Goal: Task Accomplishment & Management: Use online tool/utility

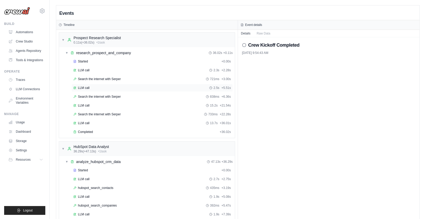
click at [140, 90] on div "LLM call 2.5s + 5.51s" at bounding box center [151, 88] width 161 height 8
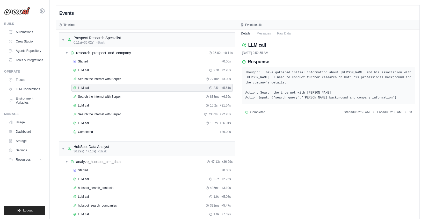
click at [22, 17] on div "joao@crewai.com CrewAI Internal Org MP@Crew CrewAI Demo Account" at bounding box center [25, 109] width 50 height 219
click at [24, 33] on link "Automations" at bounding box center [26, 32] width 39 height 8
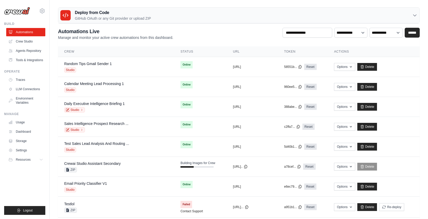
click at [140, 17] on p "GitHub OAuth or any Git provider or upload ZIP" at bounding box center [113, 18] width 76 height 5
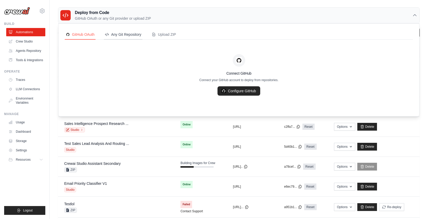
click at [113, 36] on div "Any Git Repository" at bounding box center [123, 34] width 36 height 5
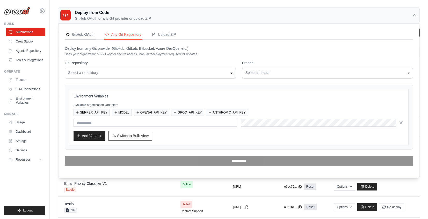
click at [88, 36] on div "GitHub OAuth" at bounding box center [80, 34] width 29 height 5
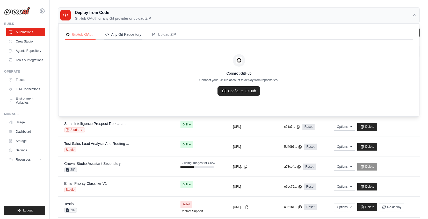
click at [108, 36] on div "Any Git Repository" at bounding box center [123, 34] width 36 height 5
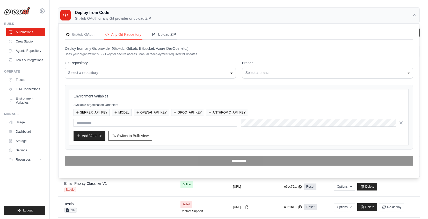
click at [158, 38] on button "Upload ZIP" at bounding box center [164, 35] width 26 height 10
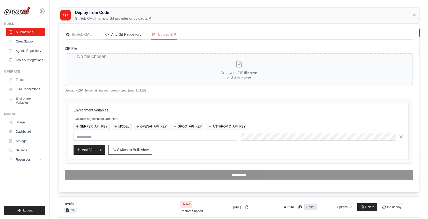
click at [130, 36] on div "Any Git Repository" at bounding box center [123, 34] width 36 height 5
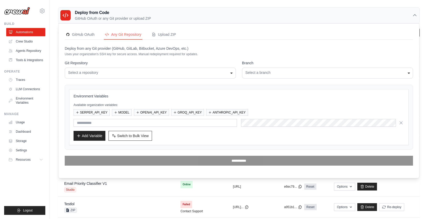
click at [81, 19] on p "GitHub OAuth or any Git provider or upload ZIP" at bounding box center [113, 18] width 76 height 5
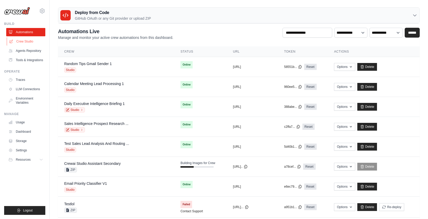
click at [29, 43] on link "Crew Studio" at bounding box center [26, 41] width 39 height 8
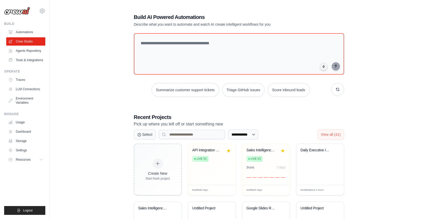
click at [33, 28] on div "Build Automations Crew Studio Agents Repository Tools & Integrations" at bounding box center [24, 43] width 41 height 42
click at [39, 32] on link "Automations" at bounding box center [26, 32] width 39 height 8
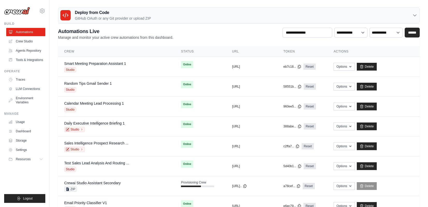
click at [165, 12] on div "Deploy from Code GitHub OAuth or any Git provider or upload ZIP" at bounding box center [238, 16] width 361 height 16
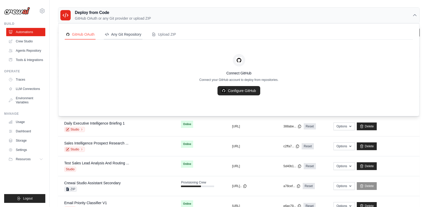
click at [134, 35] on div "Any Git Repository" at bounding box center [123, 34] width 36 height 5
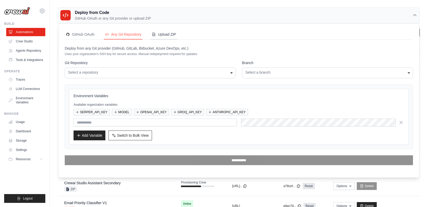
click at [161, 36] on div "Upload ZIP" at bounding box center [164, 34] width 24 height 5
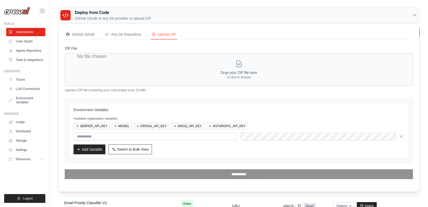
click at [170, 17] on div "Deploy from Code GitHub OAuth or any Git provider or upload ZIP" at bounding box center [238, 16] width 361 height 16
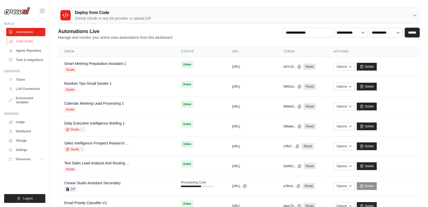
click at [37, 44] on link "Crew Studio" at bounding box center [26, 41] width 39 height 8
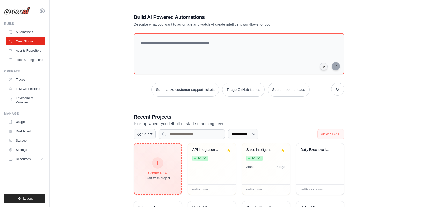
click at [166, 158] on div "Create New Start fresh project" at bounding box center [157, 169] width 25 height 22
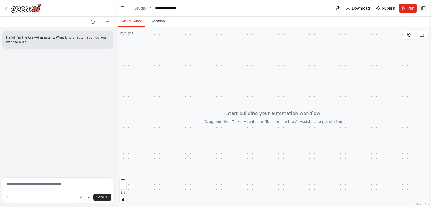
click at [424, 7] on button "Toggle Right Sidebar" at bounding box center [423, 8] width 7 height 7
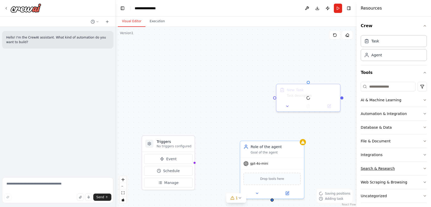
click at [376, 162] on button "Search & Research" at bounding box center [394, 168] width 66 height 13
click at [376, 157] on div "Integrations" at bounding box center [372, 154] width 22 height 5
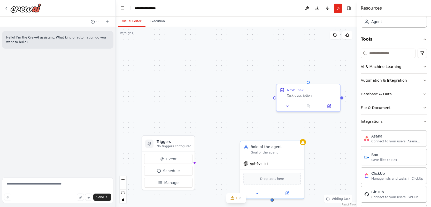
scroll to position [107, 0]
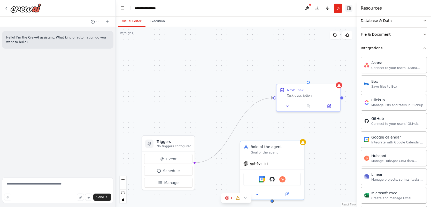
click at [352, 9] on button "Toggle Right Sidebar" at bounding box center [349, 8] width 7 height 7
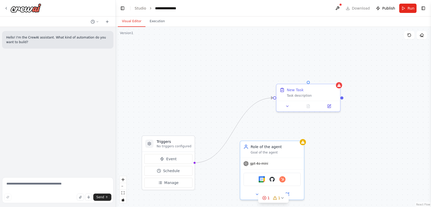
click at [292, 138] on div "Triggers No triggers configured Event Schedule Manage Role of the agent Goal of…" at bounding box center [274, 117] width 316 height 180
click at [291, 149] on div "Role of the agent Goal of the agent" at bounding box center [276, 148] width 50 height 10
click at [300, 136] on icon at bounding box center [300, 135] width 2 height 3
click at [292, 134] on button "Confirm" at bounding box center [285, 135] width 18 height 6
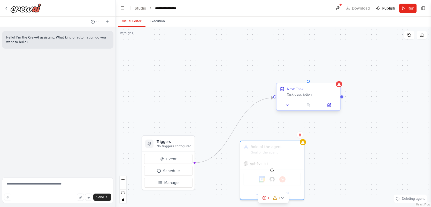
click at [328, 90] on div "New Task" at bounding box center [312, 88] width 50 height 5
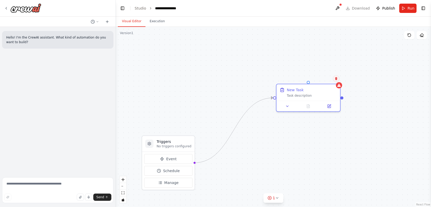
click at [334, 80] on button at bounding box center [336, 78] width 7 height 7
click at [326, 79] on button "Confirm" at bounding box center [322, 79] width 18 height 6
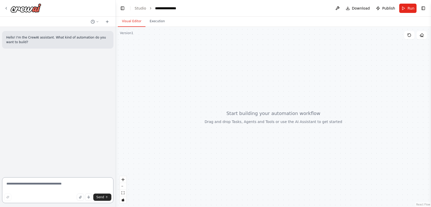
click at [36, 193] on textarea at bounding box center [57, 190] width 111 height 26
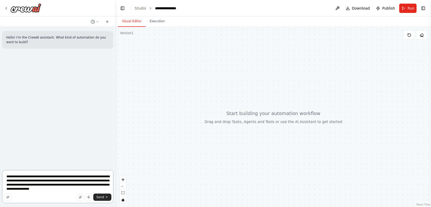
type textarea "**********"
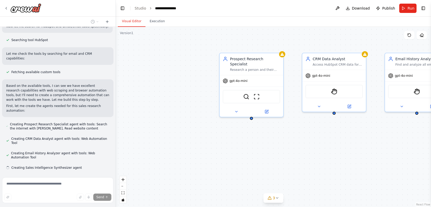
scroll to position [128, 0]
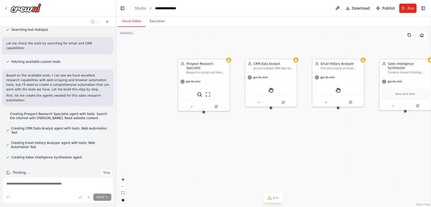
drag, startPoint x: 350, startPoint y: 137, endPoint x: 287, endPoint y: 131, distance: 62.9
click at [287, 131] on div "Prospect Research Specialist Research a person and their company comprehensivel…" at bounding box center [274, 117] width 316 height 180
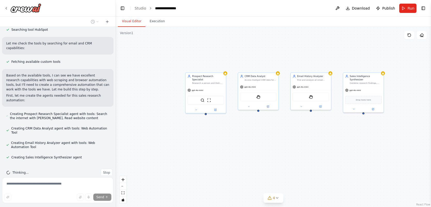
drag, startPoint x: 299, startPoint y: 136, endPoint x: 288, endPoint y: 133, distance: 11.2
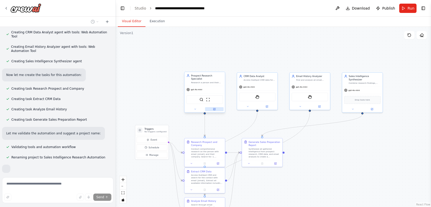
scroll to position [236, 0]
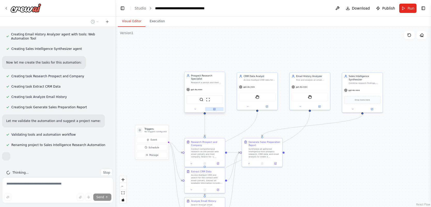
click at [217, 107] on button at bounding box center [214, 109] width 19 height 4
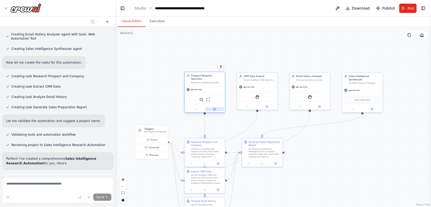
click at [216, 107] on button at bounding box center [214, 109] width 19 height 4
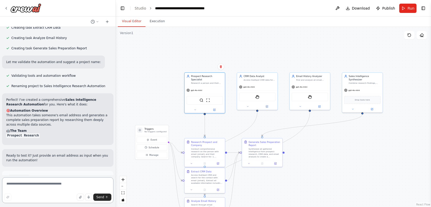
scroll to position [323, 0]
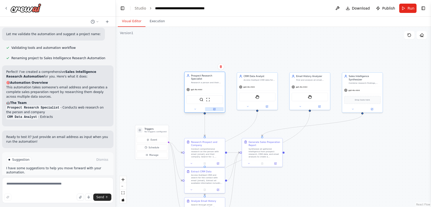
click at [214, 108] on icon at bounding box center [215, 109] width 2 height 2
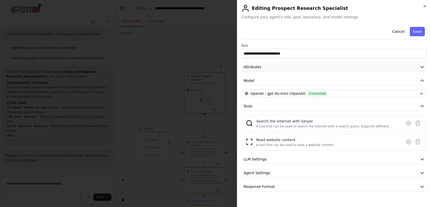
click at [262, 67] on button "Attributes" at bounding box center [335, 67] width 186 height 10
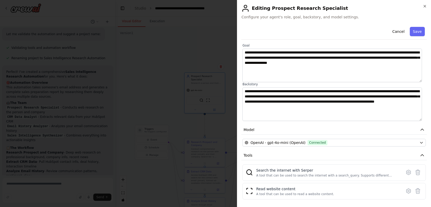
scroll to position [33, 0]
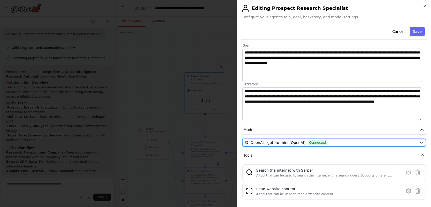
click at [335, 141] on div "OpenAI - gpt-4o-mini (OpenAI) Connected" at bounding box center [331, 142] width 173 height 5
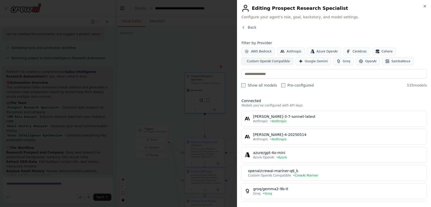
scroll to position [475, 0]
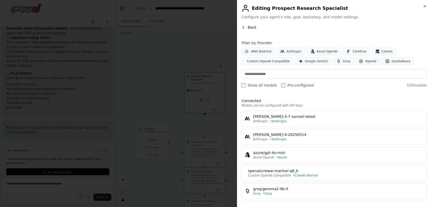
click at [250, 29] on span "Back" at bounding box center [252, 27] width 9 height 5
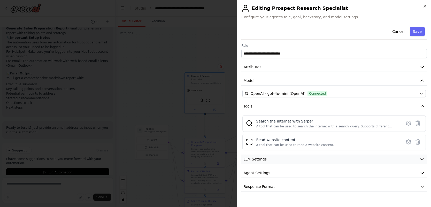
click at [399, 156] on button "LLM Settings" at bounding box center [335, 160] width 186 height 10
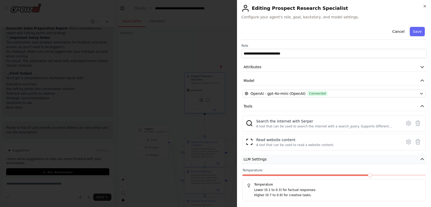
scroll to position [30, 0]
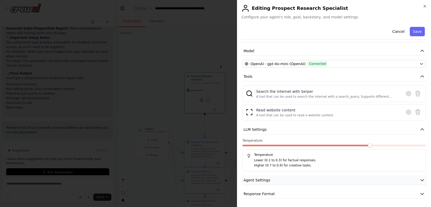
click at [367, 180] on button "Agent Settings" at bounding box center [335, 181] width 186 height 10
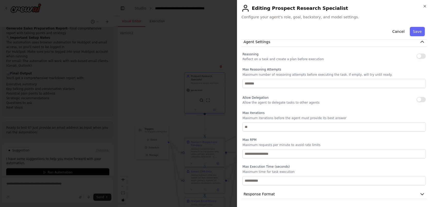
scroll to position [168, 0]
click at [309, 192] on button "Response Format" at bounding box center [335, 194] width 186 height 10
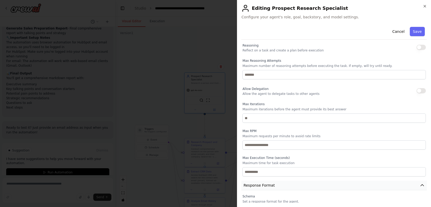
scroll to position [193, 0]
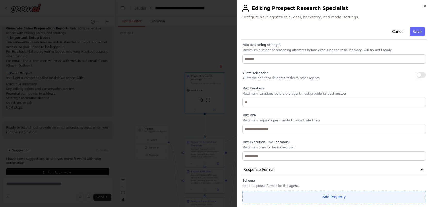
click at [320, 198] on button "Add Property" at bounding box center [335, 197] width 184 height 12
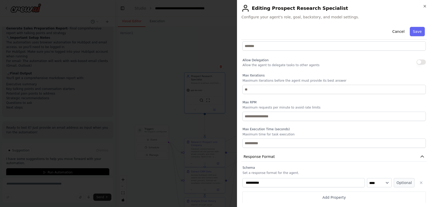
scroll to position [206, 0]
click at [417, 179] on button "button" at bounding box center [421, 182] width 9 height 9
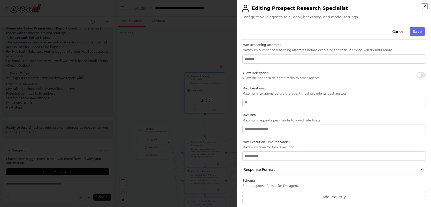
click at [426, 7] on icon "button" at bounding box center [425, 6] width 4 height 4
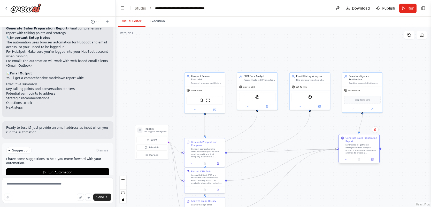
drag, startPoint x: 263, startPoint y: 150, endPoint x: 362, endPoint y: 148, distance: 99.3
click at [362, 148] on div "Synthesize all gathered intelligence from prospect research, CRM data, and emai…" at bounding box center [362, 149] width 32 height 11
drag, startPoint x: 213, startPoint y: 177, endPoint x: 262, endPoint y: 127, distance: 69.5
click at [262, 127] on div "Access HubSpot CRM and search for the contact with email {email}. Extract all a…" at bounding box center [257, 129] width 32 height 11
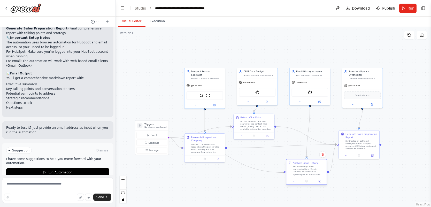
drag, startPoint x: 216, startPoint y: 201, endPoint x: 318, endPoint y: 163, distance: 109.0
click at [318, 163] on div "Analyze Email History" at bounding box center [309, 162] width 32 height 3
click at [423, 6] on button "Toggle Right Sidebar" at bounding box center [423, 8] width 7 height 7
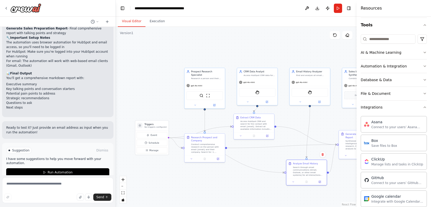
scroll to position [0, 0]
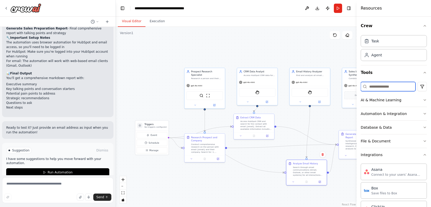
click at [396, 88] on input at bounding box center [388, 86] width 55 height 9
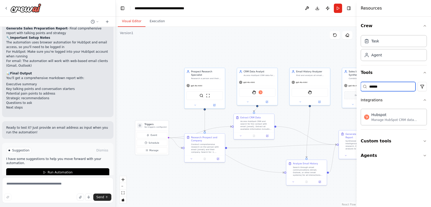
click at [382, 85] on input "******" at bounding box center [388, 86] width 55 height 9
type input "*"
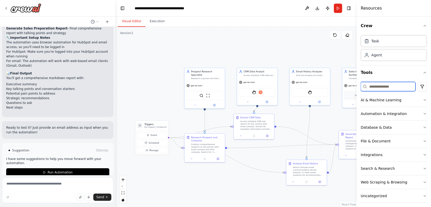
click at [383, 88] on input at bounding box center [388, 86] width 55 height 9
click at [382, 88] on input at bounding box center [388, 86] width 55 height 9
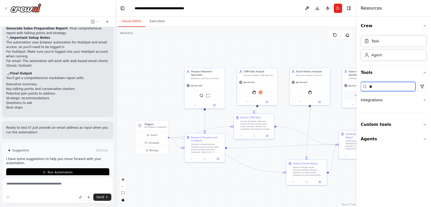
type input "*"
type input "*****"
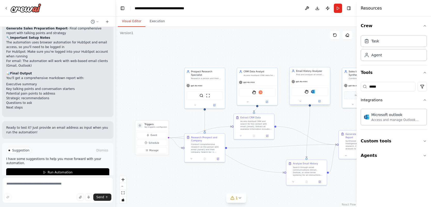
click at [322, 103] on div at bounding box center [310, 101] width 40 height 6
click at [322, 101] on button at bounding box center [319, 101] width 19 height 4
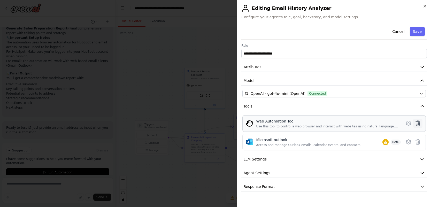
click at [419, 124] on icon at bounding box center [418, 123] width 4 height 5
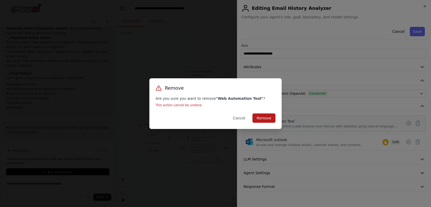
click at [274, 119] on button "Remove" at bounding box center [264, 118] width 23 height 9
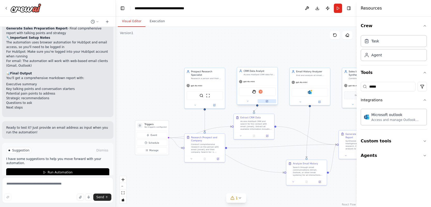
click at [268, 101] on icon at bounding box center [268, 101] width 2 height 2
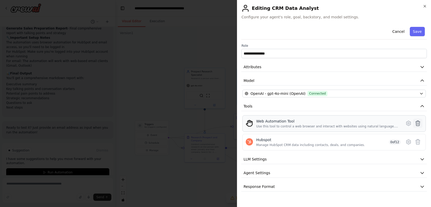
click at [421, 122] on icon at bounding box center [418, 123] width 6 height 6
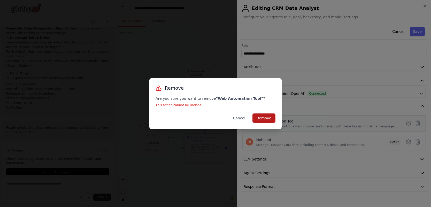
click at [271, 115] on button "Remove" at bounding box center [264, 118] width 23 height 9
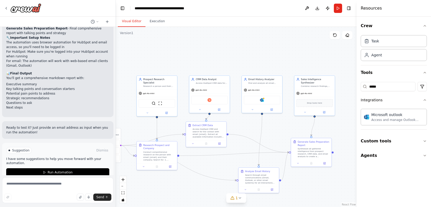
drag, startPoint x: 275, startPoint y: 149, endPoint x: 264, endPoint y: 127, distance: 24.5
click at [227, 156] on div ".deletable-edge-delete-btn { width: 20px; height: 20px; border: 0px solid #ffff…" at bounding box center [236, 117] width 241 height 180
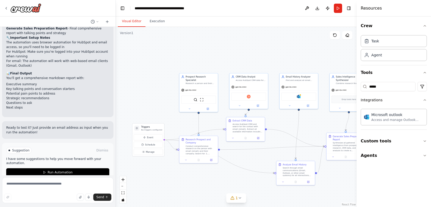
drag, startPoint x: 221, startPoint y: 167, endPoint x: 270, endPoint y: 157, distance: 49.6
click at [270, 157] on div ".deletable-edge-delete-btn { width: 20px; height: 20px; border: 0px solid #ffff…" at bounding box center [236, 117] width 241 height 180
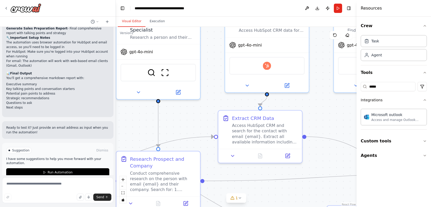
drag, startPoint x: 230, startPoint y: 148, endPoint x: 170, endPoint y: 140, distance: 59.8
click at [170, 140] on div ".deletable-edge-delete-btn { width: 20px; height: 20px; border: 0px solid #ffff…" at bounding box center [236, 117] width 241 height 180
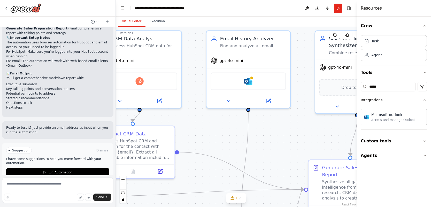
drag, startPoint x: 308, startPoint y: 125, endPoint x: 190, endPoint y: 131, distance: 117.8
click at [190, 131] on div ".deletable-edge-delete-btn { width: 20px; height: 20px; border: 0px solid #ffff…" at bounding box center [236, 117] width 241 height 180
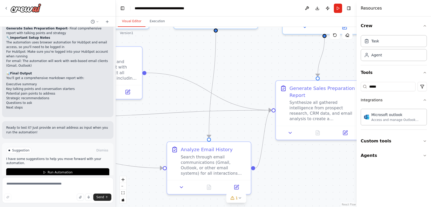
drag, startPoint x: 267, startPoint y: 143, endPoint x: 235, endPoint y: 63, distance: 85.6
click at [235, 63] on div ".deletable-edge-delete-btn { width: 20px; height: 20px; border: 0px solid #ffff…" at bounding box center [236, 117] width 241 height 180
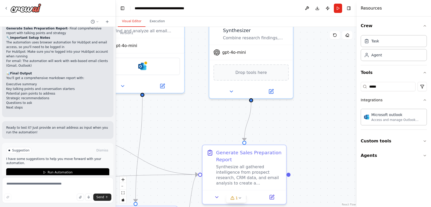
drag, startPoint x: 238, startPoint y: 65, endPoint x: 161, endPoint y: 133, distance: 103.2
click at [161, 133] on div ".deletable-edge-delete-btn { width: 20px; height: 20px; border: 0px solid #ffff…" at bounding box center [236, 117] width 241 height 180
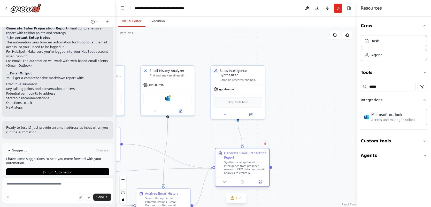
drag, startPoint x: 210, startPoint y: 151, endPoint x: 218, endPoint y: 152, distance: 8.5
click at [218, 152] on div "Generate Sales Preparation Report Synthesize all gathered intelligence from pro…" at bounding box center [242, 162] width 54 height 29
click at [185, 150] on div ".deletable-edge-delete-btn { width: 20px; height: 20px; border: 0px solid #ffff…" at bounding box center [236, 117] width 241 height 180
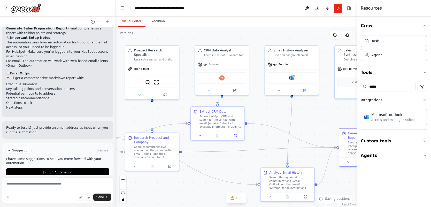
drag, startPoint x: 195, startPoint y: 147, endPoint x: 348, endPoint y: 119, distance: 156.5
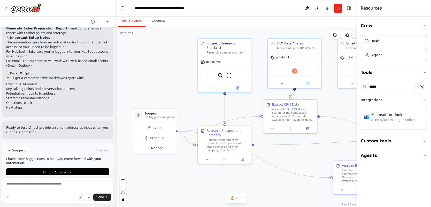
drag, startPoint x: 173, startPoint y: 106, endPoint x: 223, endPoint y: 93, distance: 51.7
click at [215, 107] on div ".deletable-edge-delete-btn { width: 20px; height: 20px; border: 0px solid #ffff…" at bounding box center [236, 117] width 241 height 180
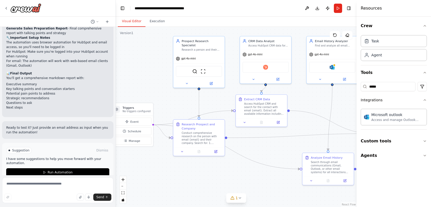
drag, startPoint x: 275, startPoint y: 203, endPoint x: 253, endPoint y: 197, distance: 22.1
click at [253, 197] on div ".deletable-edge-delete-btn { width: 20px; height: 20px; border: 0px solid #ffff…" at bounding box center [236, 117] width 241 height 180
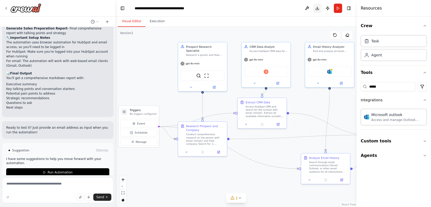
click at [347, 7] on button "Toggle Right Sidebar" at bounding box center [349, 8] width 7 height 7
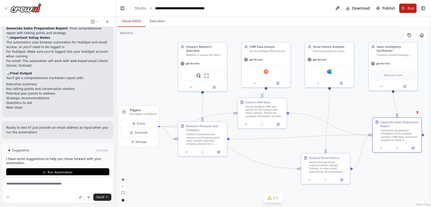
click at [414, 7] on span "Run" at bounding box center [411, 8] width 7 height 5
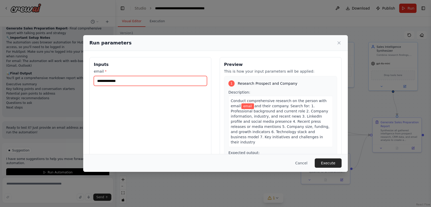
click at [143, 83] on input "email *" at bounding box center [150, 81] width 113 height 10
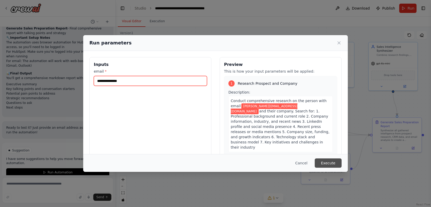
type input "**********"
click at [337, 161] on button "Execute" at bounding box center [328, 163] width 27 height 9
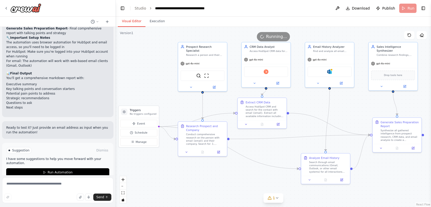
click at [140, 21] on button "Visual Editor" at bounding box center [132, 21] width 28 height 11
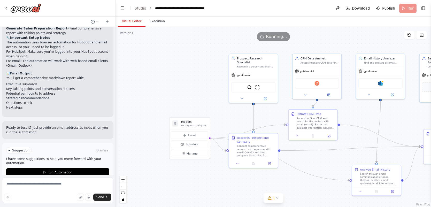
drag, startPoint x: 185, startPoint y: 107, endPoint x: 231, endPoint y: 118, distance: 47.4
click at [231, 118] on div ".deletable-edge-delete-btn { width: 20px; height: 20px; border: 0px solid #ffff…" at bounding box center [274, 117] width 316 height 180
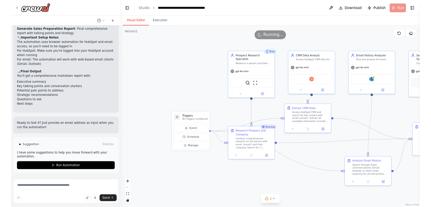
scroll to position [475, 0]
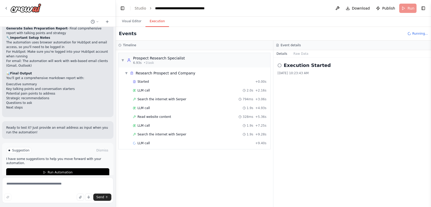
click at [154, 20] on button "Execution" at bounding box center [158, 21] width 24 height 11
click at [168, 88] on div "LLM call 2.0s + 2.16s" at bounding box center [199, 91] width 137 height 8
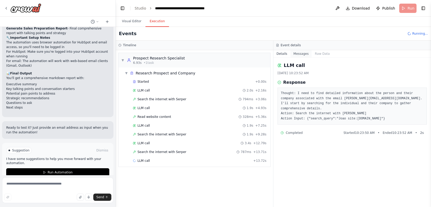
click at [300, 52] on button "Messages" at bounding box center [301, 53] width 21 height 7
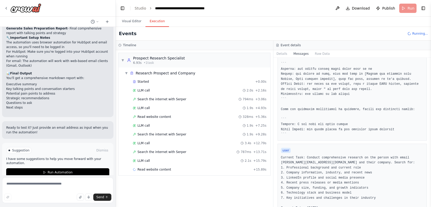
scroll to position [225, 0]
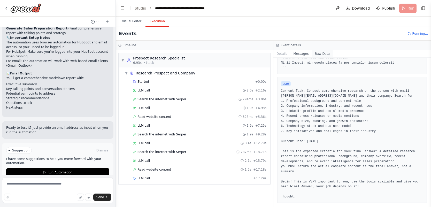
click at [316, 54] on button "Raw Data" at bounding box center [322, 53] width 21 height 7
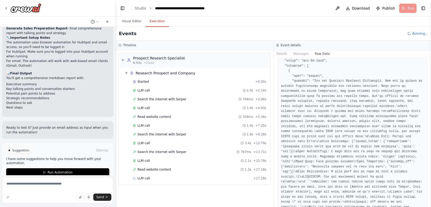
scroll to position [160, 0]
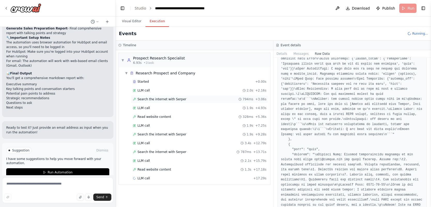
click at [208, 99] on div "Search the internet with Serper 794ms + 3.06s" at bounding box center [200, 99] width 134 height 4
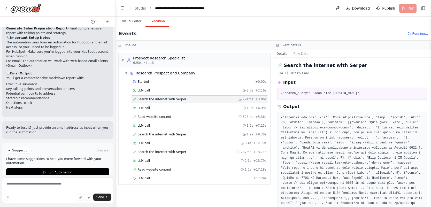
drag, startPoint x: 346, startPoint y: 96, endPoint x: 354, endPoint y: 98, distance: 8.0
click at [354, 98] on div "{"search_query": "Joao site:crewai.com"}" at bounding box center [353, 94] width 150 height 12
click at [182, 133] on span "Search the internet with Serper" at bounding box center [162, 134] width 49 height 4
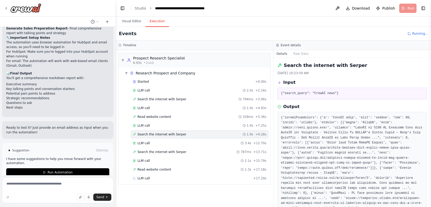
click at [324, 96] on pre "{"search_query": "CrewAI news"}" at bounding box center [352, 93] width 143 height 5
click at [203, 151] on div "Search the internet with Serper 787ms + 13.71s" at bounding box center [200, 152] width 134 height 4
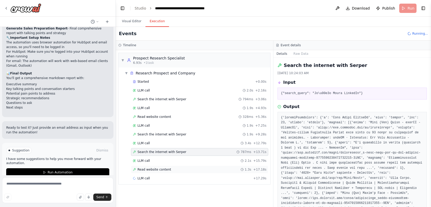
drag, startPoint x: 190, startPoint y: 170, endPoint x: 195, endPoint y: 166, distance: 6.5
click at [190, 170] on div "Read website content 1.3s + 17.18s" at bounding box center [200, 170] width 134 height 4
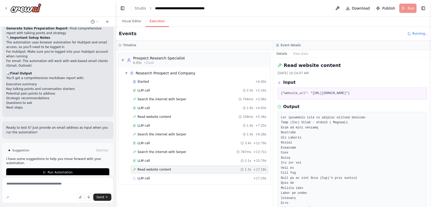
drag, startPoint x: 381, startPoint y: 94, endPoint x: 388, endPoint y: 95, distance: 7.3
click at [388, 95] on pre "{"website_url": "https://www.linkedin.com/in/joaomdmoura"}" at bounding box center [352, 93] width 143 height 5
click at [167, 160] on div "LLM call 2.1s + 15.79s" at bounding box center [200, 161] width 134 height 4
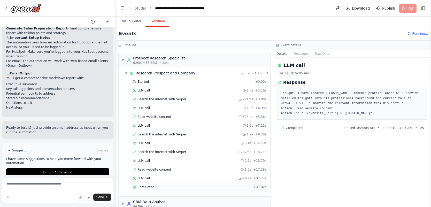
click at [161, 185] on div "Completed" at bounding box center [192, 187] width 118 height 4
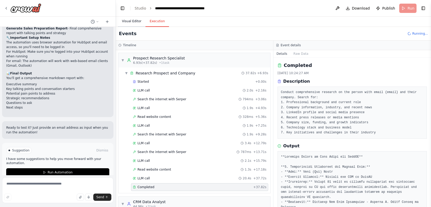
click at [125, 21] on button "Visual Editor" at bounding box center [132, 21] width 28 height 11
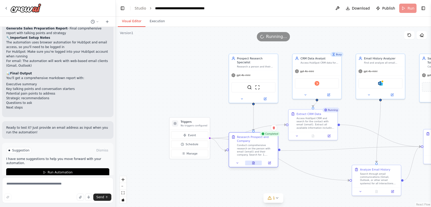
click at [253, 163] on icon at bounding box center [253, 163] width 0 height 0
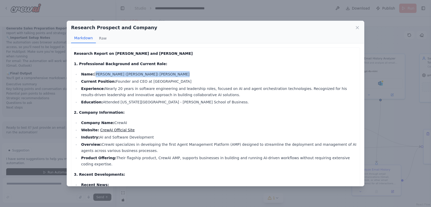
drag, startPoint x: 95, startPoint y: 74, endPoint x: 114, endPoint y: 78, distance: 18.7
click at [114, 78] on ul "Name: João (Joe) Moura Current Position: Founder and CEO at CrewAI Experience: …" at bounding box center [215, 88] width 283 height 34
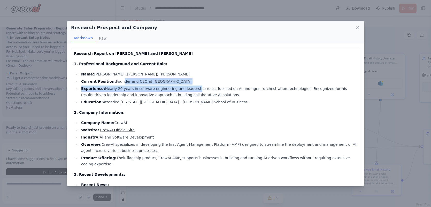
drag, startPoint x: 118, startPoint y: 81, endPoint x: 189, endPoint y: 87, distance: 70.8
click at [189, 87] on ul "Name: João (Joe) Moura Current Position: Founder and CEO at CrewAI Experience: …" at bounding box center [215, 88] width 283 height 34
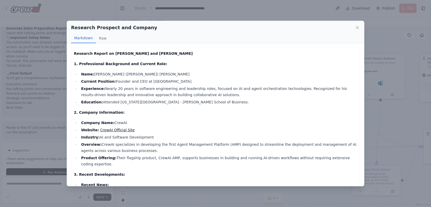
click at [181, 86] on li "Experience: Nearly 20 years in software engineering and leadership roles, focus…" at bounding box center [219, 92] width 278 height 12
drag, startPoint x: 122, startPoint y: 87, endPoint x: 161, endPoint y: 87, distance: 39.3
click at [161, 87] on ul "Name: João (Joe) Moura Current Position: Founder and CEO at CrewAI Experience: …" at bounding box center [215, 88] width 283 height 34
drag, startPoint x: 125, startPoint y: 102, endPoint x: 186, endPoint y: 100, distance: 60.8
click at [186, 100] on li "Education: Attended New York University - Leonard N. Stern School of Business." at bounding box center [219, 102] width 278 height 6
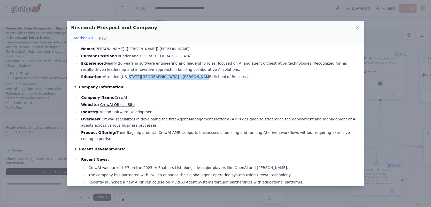
scroll to position [28, 0]
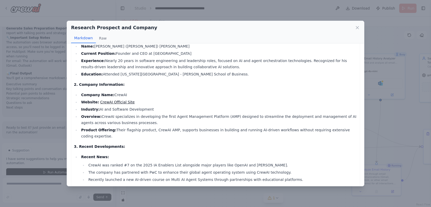
click at [120, 114] on li "Overview: CrewAI specializes in developing the first Agent Management Platform …" at bounding box center [219, 120] width 278 height 12
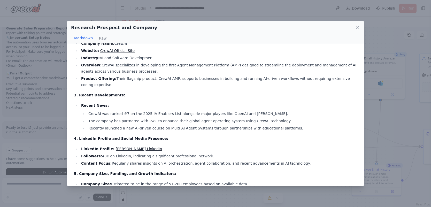
scroll to position [81, 0]
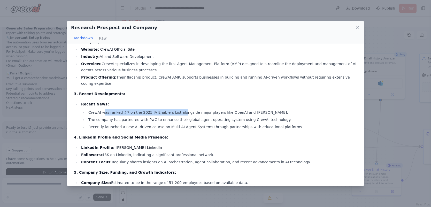
drag, startPoint x: 104, startPoint y: 113, endPoint x: 228, endPoint y: 125, distance: 123.8
click at [185, 114] on li "CrewAI was ranked #7 on the 2025 IA Enablers List alongside major players like …" at bounding box center [222, 112] width 271 height 6
click at [227, 110] on li "CrewAI was ranked #7 on the 2025 IA Enablers List alongside major players like …" at bounding box center [222, 112] width 271 height 6
click at [247, 113] on li "CrewAI was ranked #7 on the 2025 IA Enablers List alongside major players like …" at bounding box center [222, 112] width 271 height 6
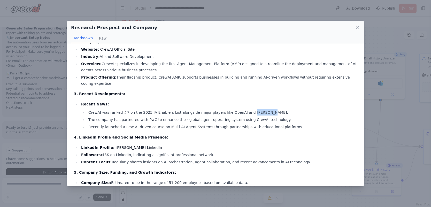
click at [247, 113] on li "CrewAI was ranked #7 on the 2025 IA Enablers List alongside major players like …" at bounding box center [222, 112] width 271 height 6
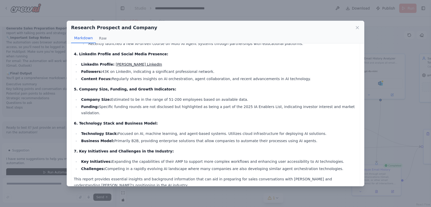
scroll to position [167, 0]
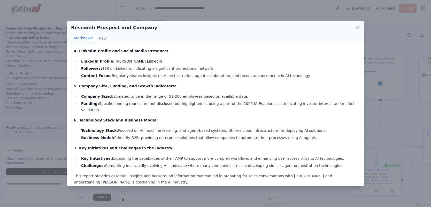
click at [401, 84] on div "Research Prospect and Company Markdown Raw Research Report on João Moura and Cr…" at bounding box center [215, 103] width 431 height 207
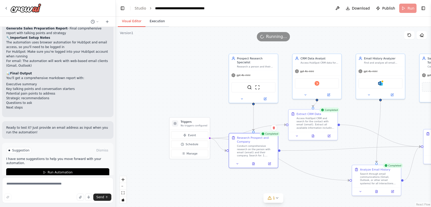
click at [157, 22] on button "Execution" at bounding box center [158, 21] width 24 height 11
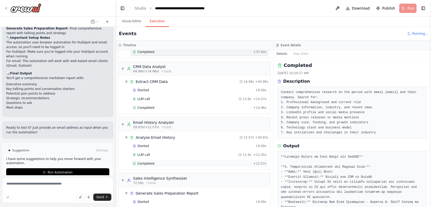
scroll to position [151, 0]
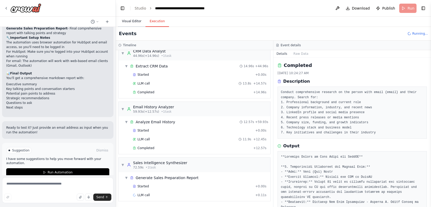
click at [131, 24] on button "Visual Editor" at bounding box center [132, 21] width 28 height 11
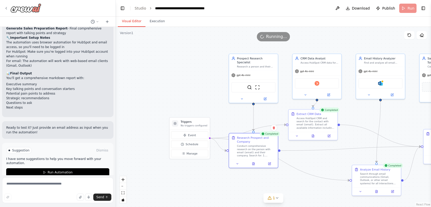
click at [5, 9] on icon at bounding box center [6, 8] width 4 height 4
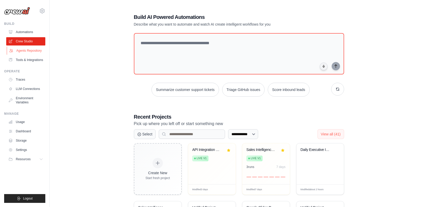
click at [37, 53] on link "Agents Repository" at bounding box center [26, 51] width 39 height 8
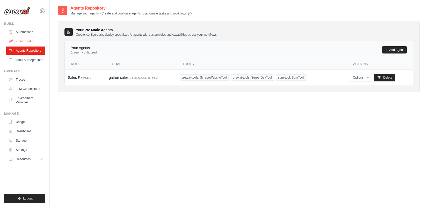
click at [20, 41] on link "Crew Studio" at bounding box center [26, 41] width 39 height 8
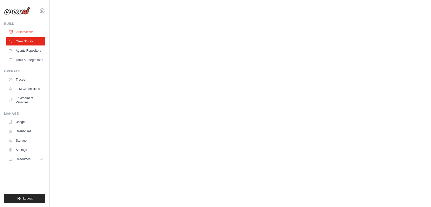
click at [28, 31] on link "Automations" at bounding box center [26, 32] width 39 height 8
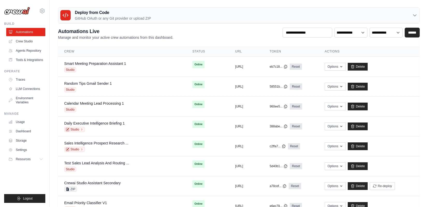
click at [29, 40] on link "Crew Studio" at bounding box center [25, 41] width 39 height 8
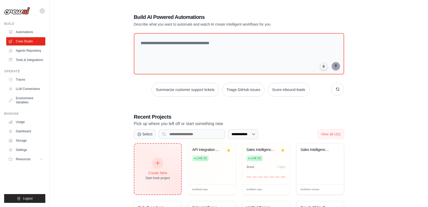
click at [160, 162] on div at bounding box center [157, 163] width 11 height 11
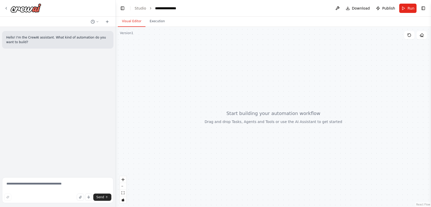
click at [424, 8] on button "Toggle Right Sidebar" at bounding box center [423, 8] width 7 height 7
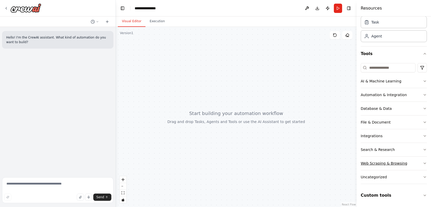
scroll to position [33, 0]
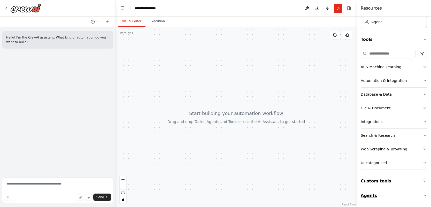
click at [392, 197] on button "Agents" at bounding box center [394, 196] width 66 height 14
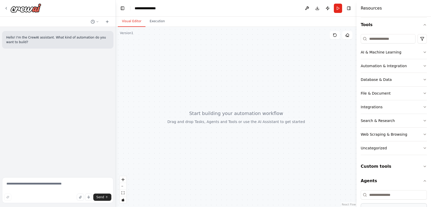
scroll to position [69, 0]
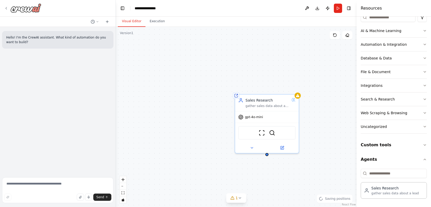
click at [5, 6] on icon at bounding box center [6, 8] width 4 height 4
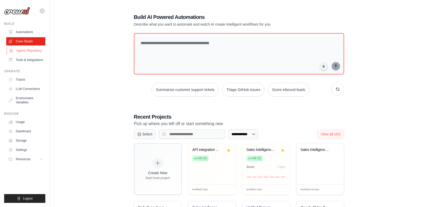
click at [35, 50] on link "Agents Repository" at bounding box center [26, 51] width 39 height 8
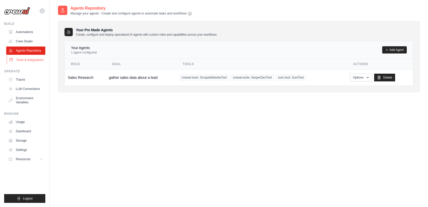
click at [36, 61] on link "Tools & Integrations" at bounding box center [26, 60] width 39 height 8
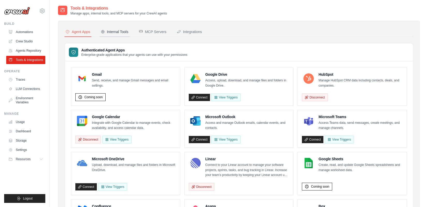
click at [119, 32] on div "Internal Tools" at bounding box center [115, 31] width 28 height 5
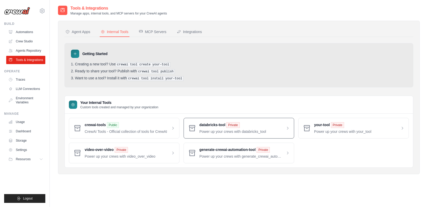
click at [261, 135] on div "databricks-tool Private Power up your crews with databricks_tool" at bounding box center [238, 128] width 110 height 21
click at [215, 130] on span at bounding box center [244, 128] width 90 height 12
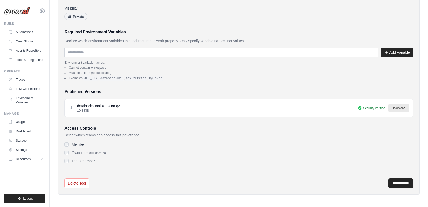
scroll to position [95, 0]
click at [80, 143] on label "Member" at bounding box center [78, 143] width 13 height 5
click at [79, 161] on label "Team member" at bounding box center [83, 160] width 23 height 5
click at [78, 161] on label "Team member" at bounding box center [83, 160] width 23 height 5
click at [77, 144] on label "Member" at bounding box center [78, 143] width 13 height 5
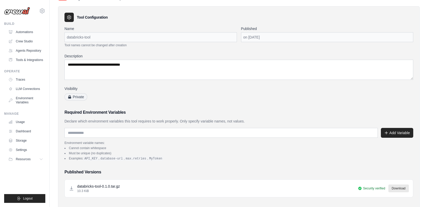
scroll to position [46, 0]
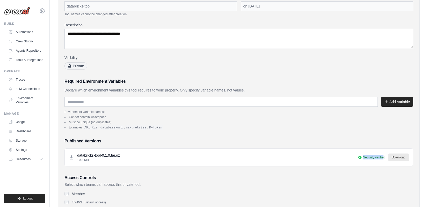
drag, startPoint x: 355, startPoint y: 159, endPoint x: 383, endPoint y: 159, distance: 27.4
click at [383, 158] on div "databricks-tool-0.1.0.tar.gz 10.3 KiB Security verified Download" at bounding box center [239, 157] width 340 height 9
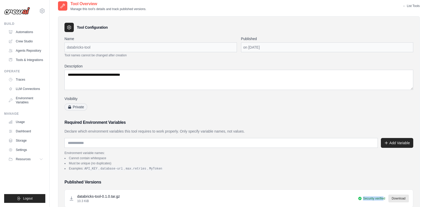
scroll to position [0, 0]
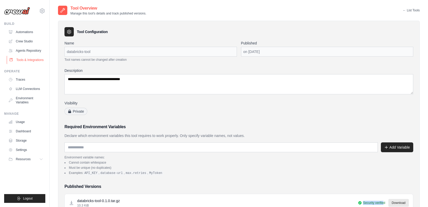
click at [18, 59] on link "Tools & Integrations" at bounding box center [26, 60] width 39 height 8
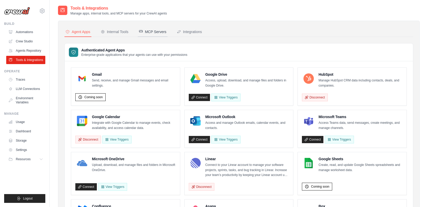
click at [149, 31] on div "MCP Servers" at bounding box center [153, 31] width 28 height 5
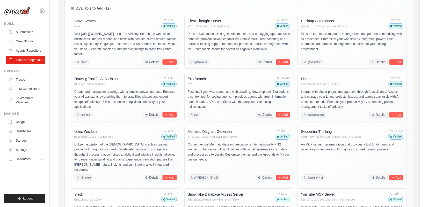
scroll to position [169, 0]
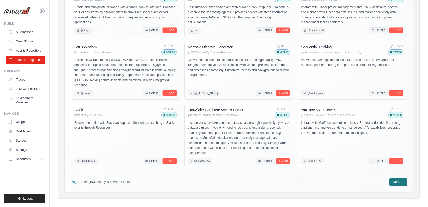
click at [398, 178] on link "Next" at bounding box center [397, 182] width 17 height 8
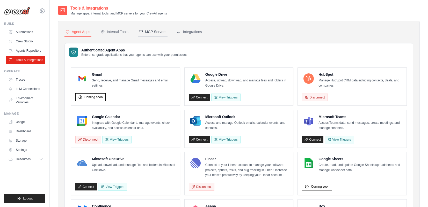
click at [165, 32] on div "MCP Servers" at bounding box center [153, 31] width 28 height 5
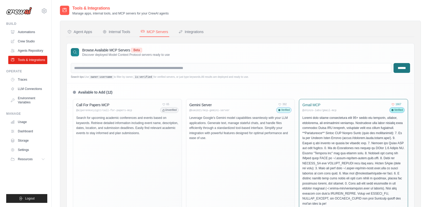
scroll to position [48, 0]
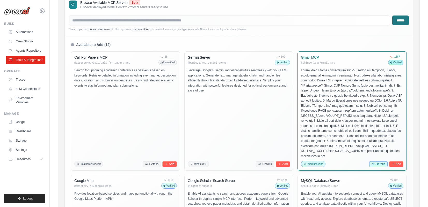
click at [380, 161] on button "Details" at bounding box center [378, 164] width 18 height 6
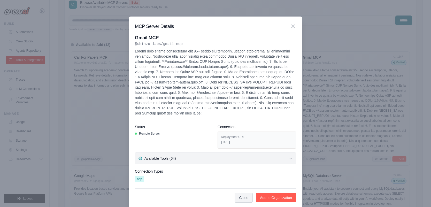
click at [235, 162] on button "Available Tools (64)" at bounding box center [215, 159] width 161 height 12
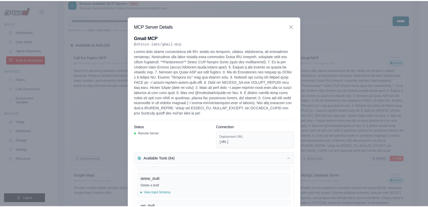
scroll to position [29, 0]
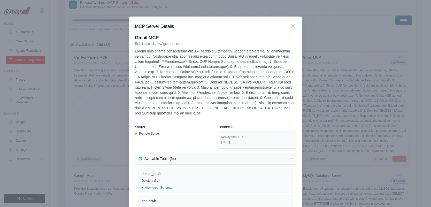
click at [291, 29] on div "MCP Server Details" at bounding box center [215, 26] width 161 height 7
click at [292, 27] on icon at bounding box center [293, 26] width 3 height 3
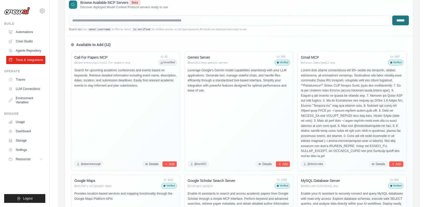
scroll to position [0, 0]
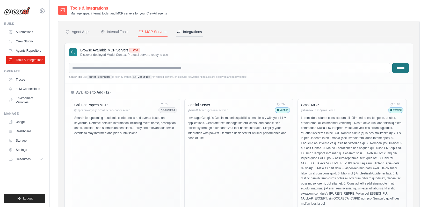
click at [193, 32] on div "Integrations" at bounding box center [189, 31] width 25 height 5
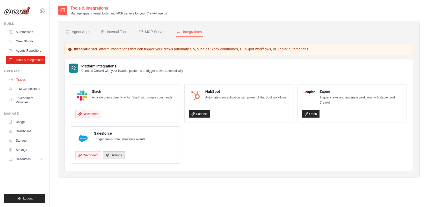
click at [10, 83] on link "Traces" at bounding box center [26, 80] width 39 height 8
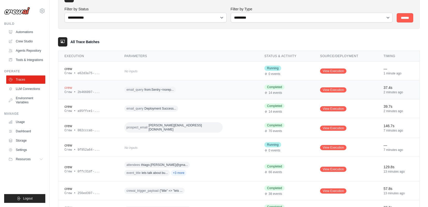
scroll to position [94, 0]
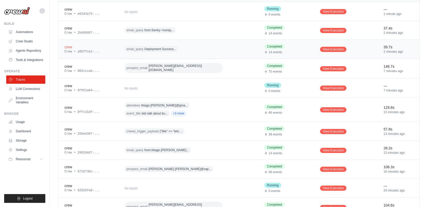
click at [189, 53] on td "email_query Deployment Success..." at bounding box center [188, 49] width 140 height 19
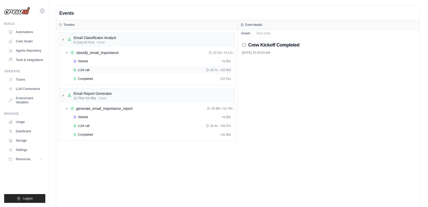
click at [133, 70] on div "LLM call 16.7s + 22.50s" at bounding box center [152, 70] width 158 height 4
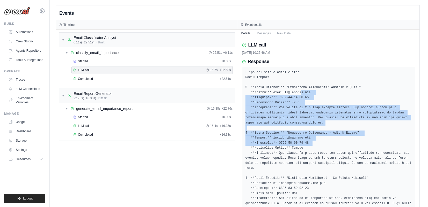
drag, startPoint x: 301, startPoint y: 92, endPoint x: 323, endPoint y: 142, distance: 55.3
click at [27, 89] on link "LLM Connections" at bounding box center [26, 89] width 39 height 8
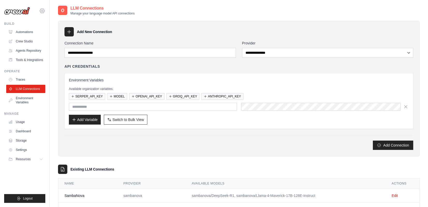
click at [41, 13] on icon at bounding box center [42, 11] width 6 height 6
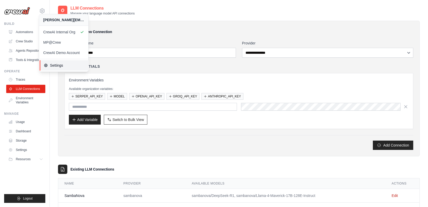
click at [66, 65] on span "Settings" at bounding box center [64, 65] width 41 height 5
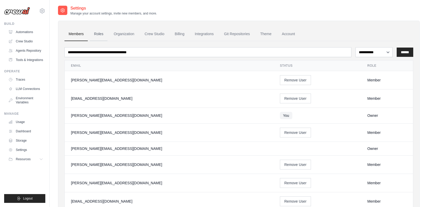
click at [102, 36] on link "Roles" at bounding box center [99, 34] width 18 height 14
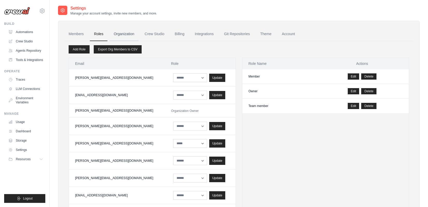
click at [128, 31] on link "Organization" at bounding box center [123, 34] width 29 height 14
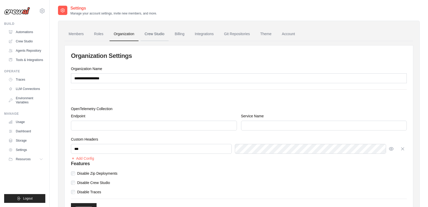
click at [147, 34] on link "Crew Studio" at bounding box center [154, 34] width 28 height 14
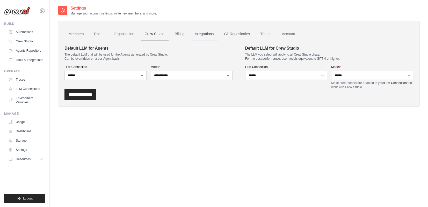
click at [205, 37] on link "Integrations" at bounding box center [203, 34] width 27 height 14
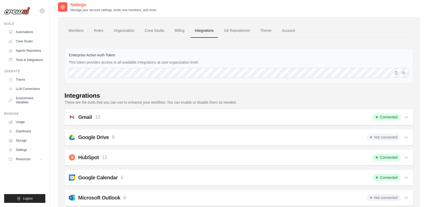
scroll to position [8, 0]
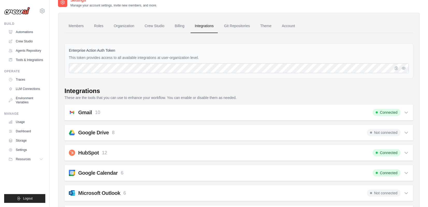
click at [285, 112] on div "Gmail 10 Connected" at bounding box center [239, 112] width 340 height 7
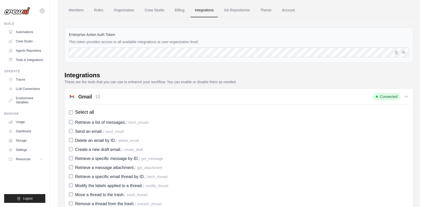
scroll to position [50, 0]
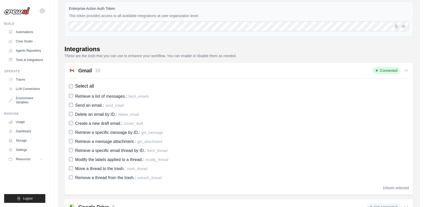
click at [112, 72] on div "Gmail 10 Connected" at bounding box center [239, 70] width 340 height 7
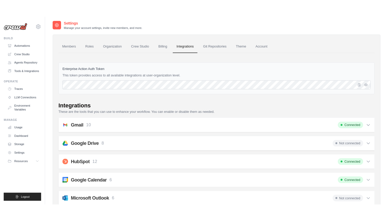
scroll to position [0, 0]
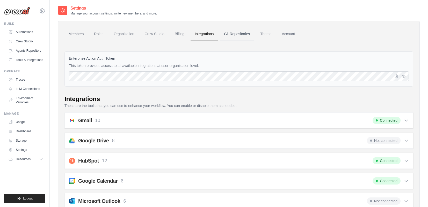
click at [245, 33] on link "Git Repositories" at bounding box center [237, 34] width 34 height 14
click at [287, 32] on link "Account" at bounding box center [288, 34] width 21 height 14
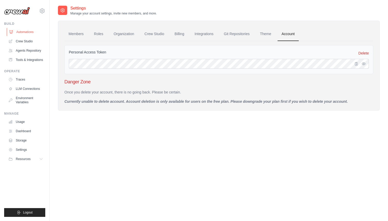
click at [26, 29] on link "Automations" at bounding box center [26, 32] width 39 height 8
